Goal: Information Seeking & Learning: Learn about a topic

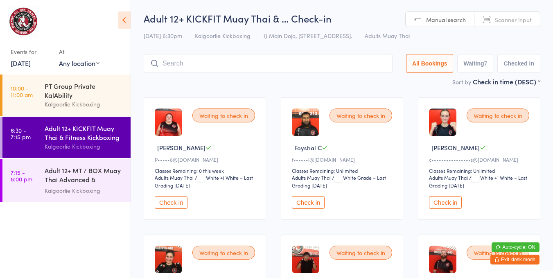
drag, startPoint x: 0, startPoint y: 0, endPoint x: 42, endPoint y: 131, distance: 137.4
click at [42, 131] on link "6:30 - 7:15 pm Adult 12+ KICKFIT Muay Thai & Fitness Kickboxing Kalgoorlie Kick…" at bounding box center [66, 137] width 128 height 41
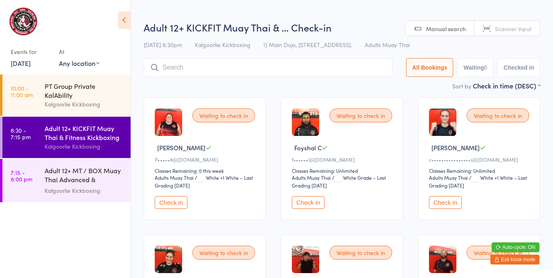
click at [65, 131] on div "Adult 12+ KICKFIT Muay Thai & Fitness Kickboxing" at bounding box center [84, 133] width 79 height 18
click at [89, 131] on div "Adult 12+ KICKFIT Muay Thai & Fitness Kickboxing" at bounding box center [84, 133] width 79 height 18
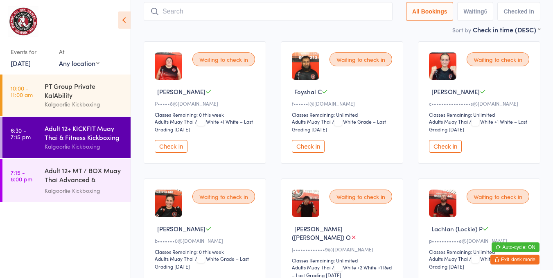
scroll to position [56, 0]
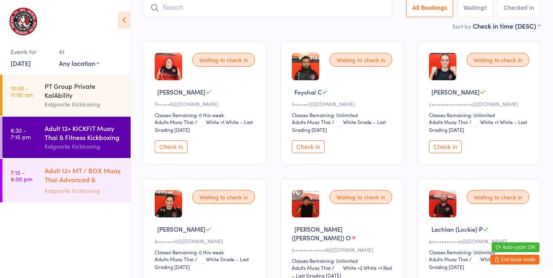
click at [73, 189] on div "Kalgoorlie Kickboxing" at bounding box center [84, 190] width 79 height 9
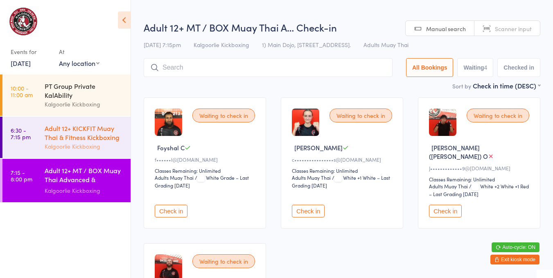
click at [90, 146] on div "Kalgoorlie Kickboxing" at bounding box center [84, 146] width 79 height 9
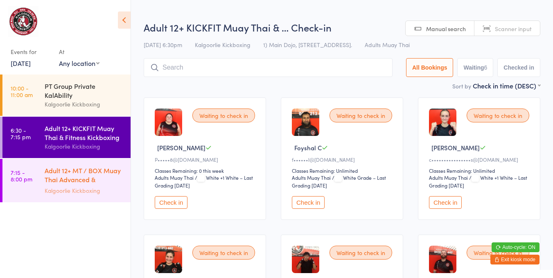
click at [93, 172] on div "Adult 12+ MT / BOX Muay Thai Advanced & SPARRING" at bounding box center [84, 176] width 79 height 20
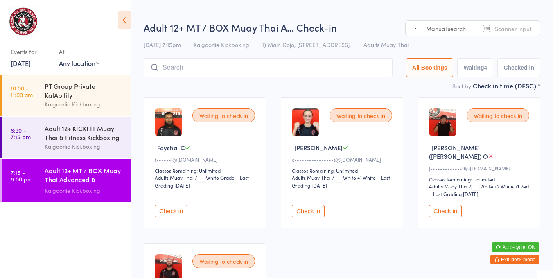
scroll to position [7, 0]
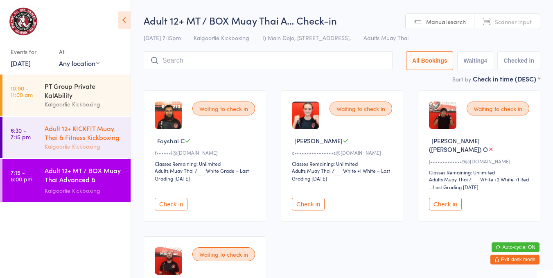
click at [101, 148] on div "Kalgoorlie Kickboxing" at bounding box center [84, 146] width 79 height 9
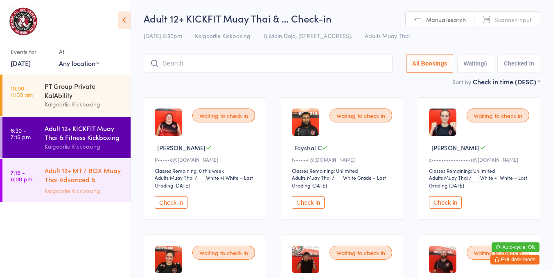
click at [86, 176] on div "Adult 12+ MT / BOX Muay Thai Advanced & SPARRING" at bounding box center [84, 176] width 79 height 20
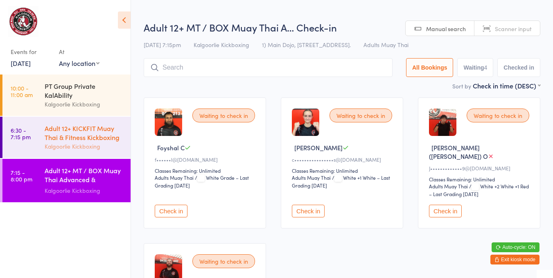
click at [92, 142] on div "Kalgoorlie Kickboxing" at bounding box center [84, 146] width 79 height 9
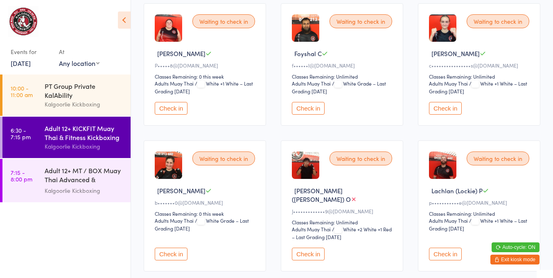
scroll to position [95, 0]
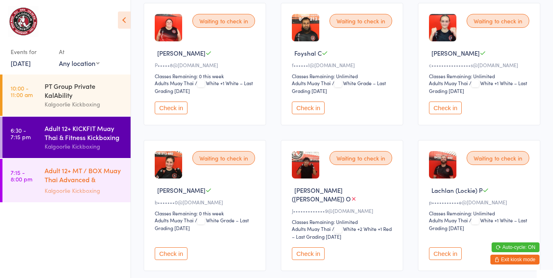
click at [67, 182] on div "Adult 12+ MT / BOX Muay Thai Advanced & SPARRING" at bounding box center [84, 176] width 79 height 20
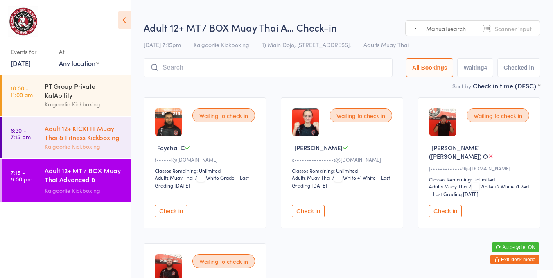
click at [91, 144] on div "Kalgoorlie Kickboxing" at bounding box center [84, 146] width 79 height 9
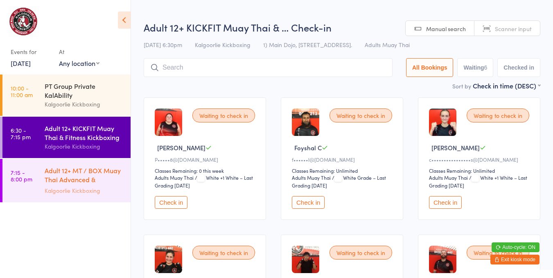
click at [78, 180] on div "Adult 12+ MT / BOX Muay Thai Advanced & SPARRING" at bounding box center [84, 176] width 79 height 20
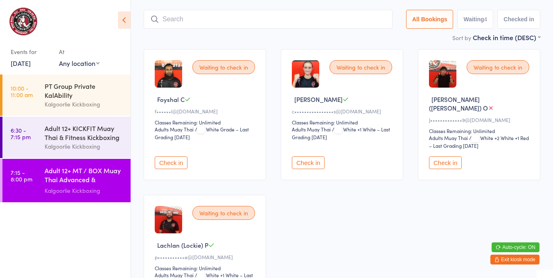
scroll to position [56, 0]
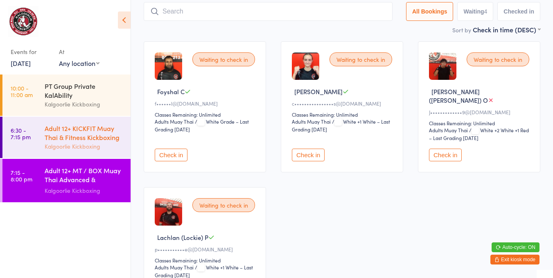
click at [75, 138] on div "Adult 12+ KICKFIT Muay Thai & Fitness Kickboxing" at bounding box center [84, 133] width 79 height 18
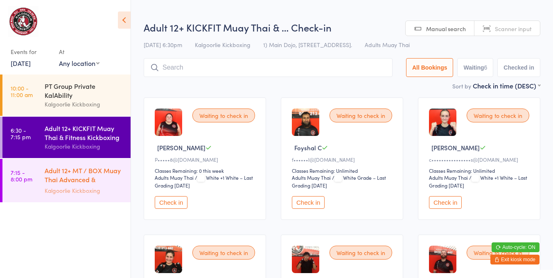
click at [94, 185] on div "Adult 12+ MT / BOX Muay Thai Advanced & SPARRING" at bounding box center [84, 176] width 79 height 20
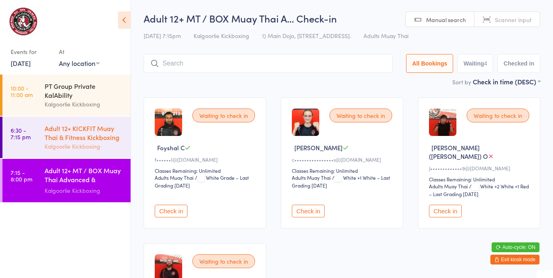
drag, startPoint x: 83, startPoint y: 149, endPoint x: 74, endPoint y: 139, distance: 13.6
click at [74, 139] on div "Adult 12+ KICKFIT Muay Thai & Fitness Kickboxing" at bounding box center [84, 133] width 79 height 18
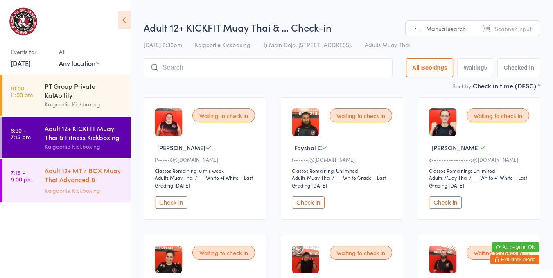
click at [84, 177] on div "Adult 12+ MT / BOX Muay Thai Advanced & SPARRING" at bounding box center [84, 176] width 79 height 20
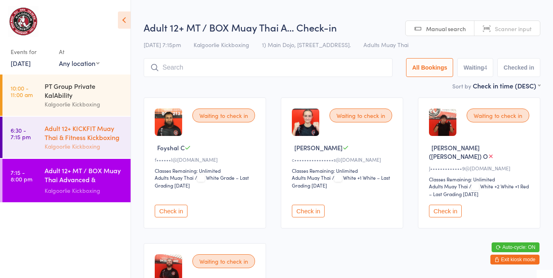
click at [85, 137] on div "Adult 12+ KICKFIT Muay Thai & Fitness Kickboxing" at bounding box center [84, 133] width 79 height 18
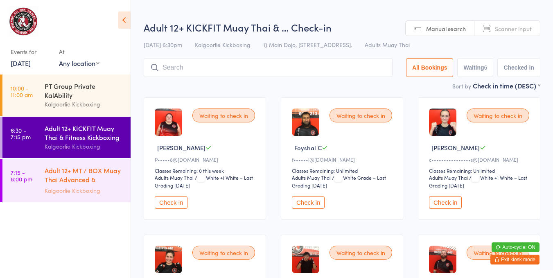
click at [108, 176] on div "Adult 12+ MT / BOX Muay Thai Advanced & SPARRING" at bounding box center [84, 176] width 79 height 20
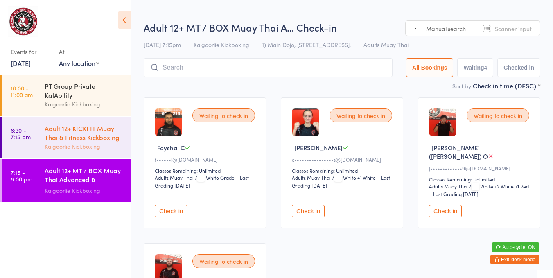
click at [89, 147] on div "Kalgoorlie Kickboxing" at bounding box center [84, 146] width 79 height 9
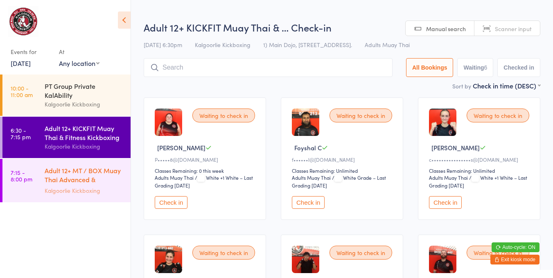
click at [79, 188] on div "Kalgoorlie Kickboxing" at bounding box center [84, 190] width 79 height 9
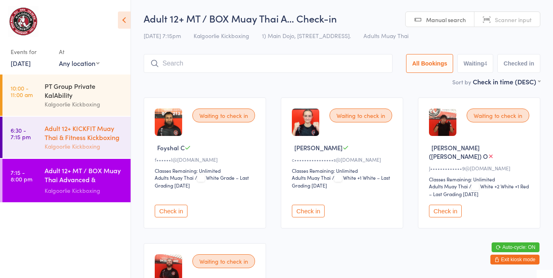
click at [79, 135] on div "Adult 12+ KICKFIT Muay Thai & Fitness Kickboxing" at bounding box center [84, 133] width 79 height 18
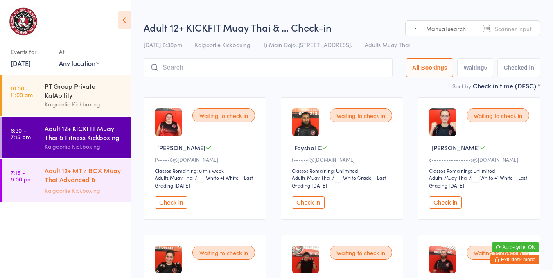
click at [89, 183] on div "Adult 12+ MT / BOX Muay Thai Advanced & SPARRING" at bounding box center [84, 176] width 79 height 20
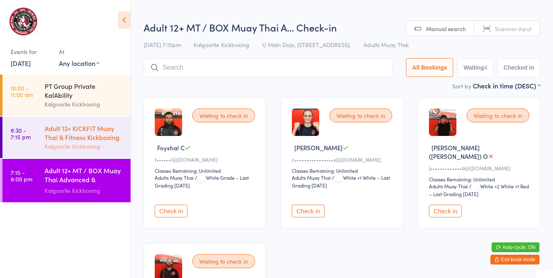
click at [78, 150] on div "Kalgoorlie Kickboxing" at bounding box center [84, 146] width 79 height 9
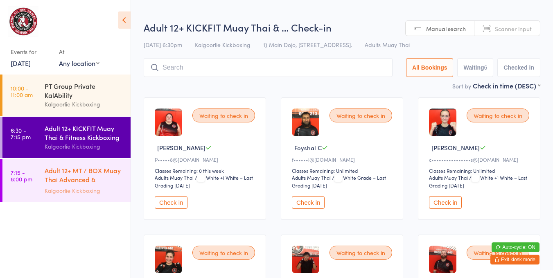
click at [81, 174] on div "Adult 12+ MT / BOX Muay Thai Advanced & SPARRING" at bounding box center [84, 176] width 79 height 20
